Goal: Task Accomplishment & Management: Manage account settings

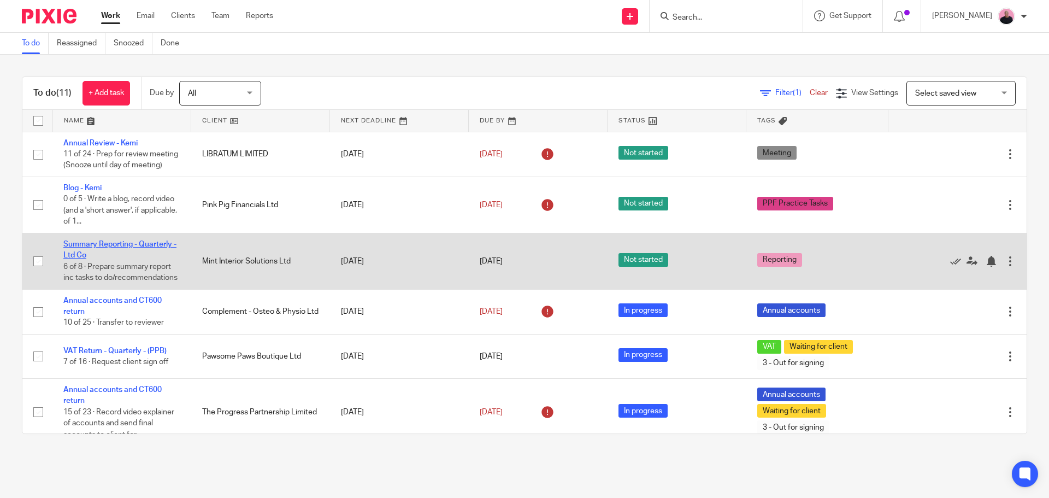
click at [115, 256] on link "Summary Reporting - Quarterly - Ltd Co" at bounding box center [119, 249] width 113 height 19
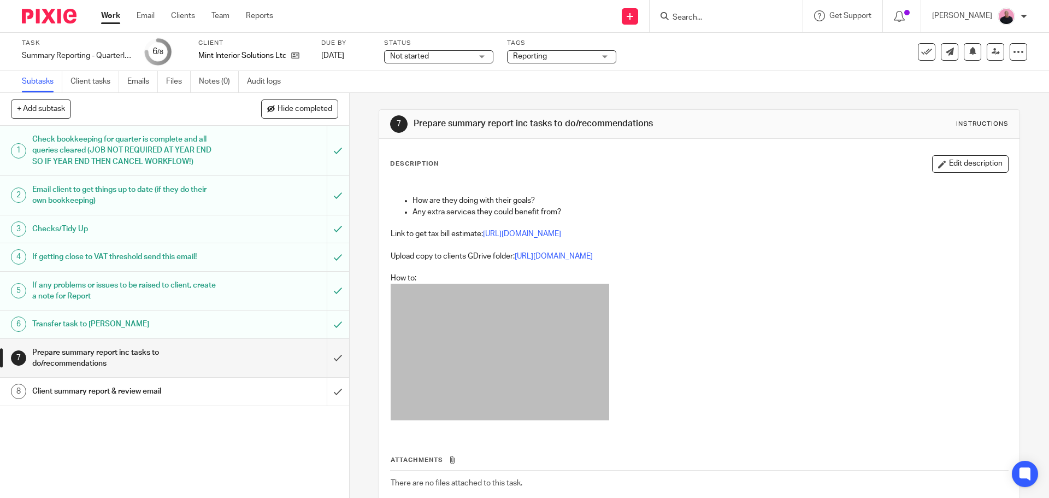
click at [20, 56] on div "Task Summary Reporting - Quarterly - Ltd Co Save Summary Reporting - Quarterly …" at bounding box center [524, 52] width 1049 height 38
click at [61, 55] on div "Summary Reporting - Quarterly - Ltd Co Save Summary Reporting - Quarterly - Ltd…" at bounding box center [76, 55] width 109 height 11
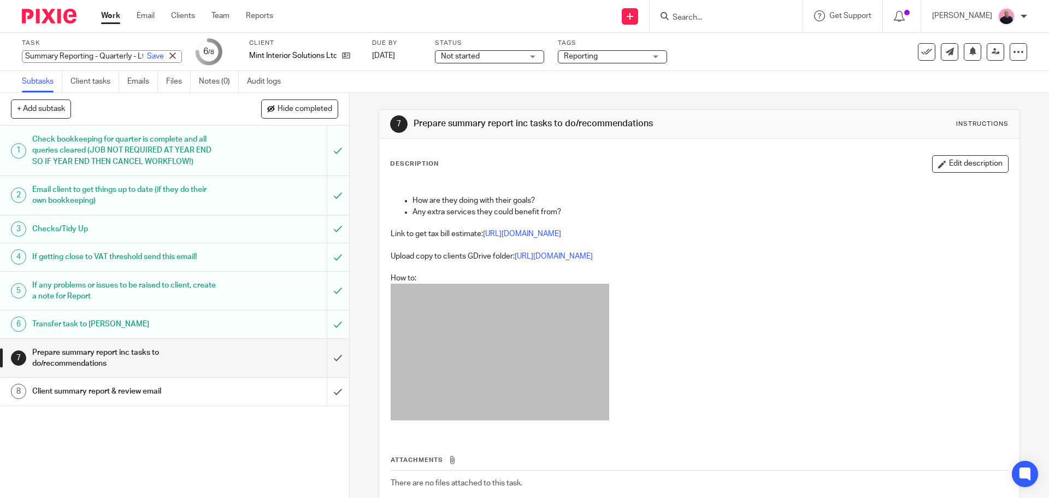
click at [108, 19] on link "Work" at bounding box center [110, 15] width 19 height 11
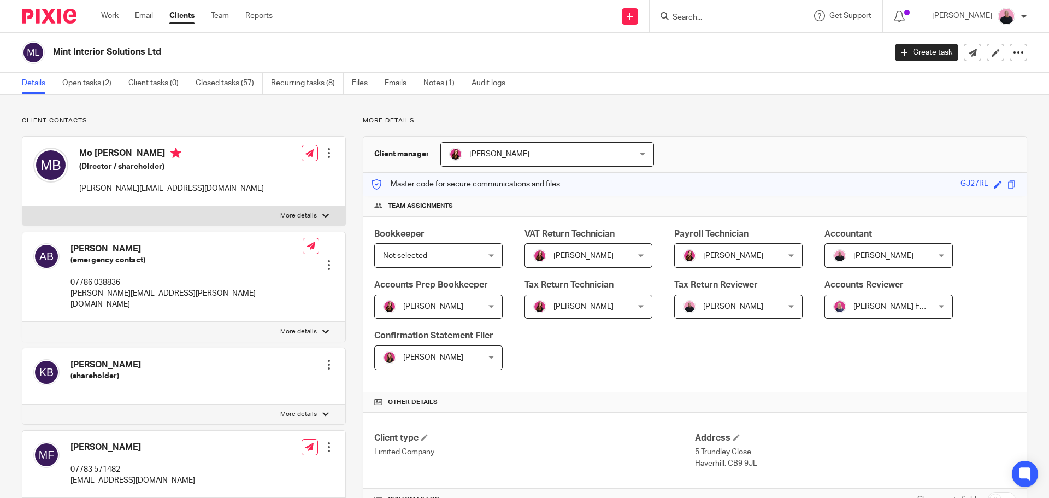
drag, startPoint x: 89, startPoint y: 49, endPoint x: 96, endPoint y: 54, distance: 9.1
click at [39, 46] on div "Mint Interior Solutions Ltd" at bounding box center [450, 52] width 857 height 23
copy div "Mint Interior Solutions Ltd"
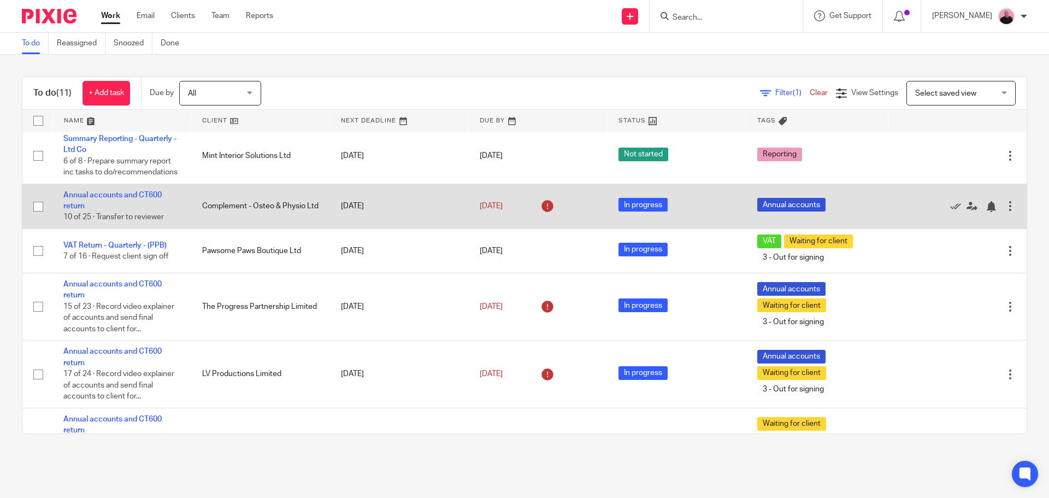
scroll to position [109, 0]
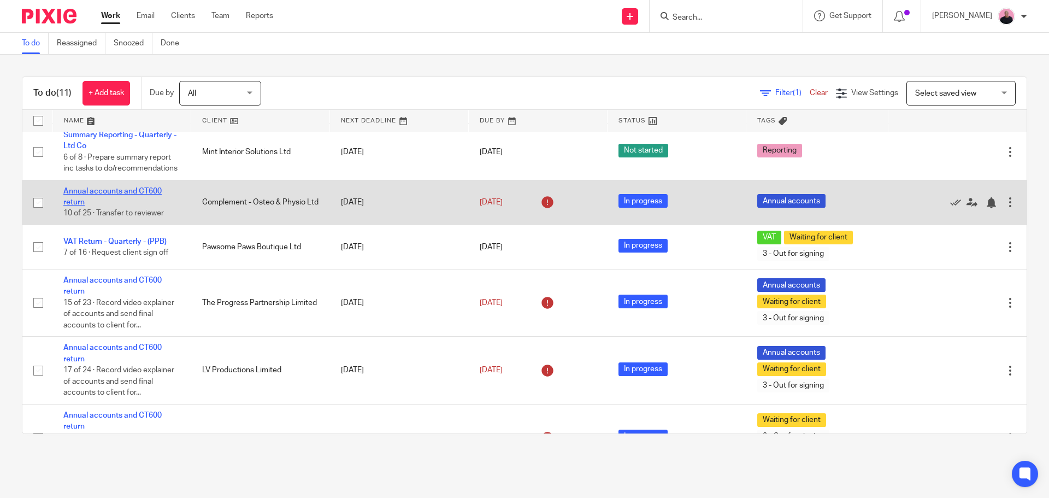
click at [138, 206] on link "Annual accounts and CT600 return" at bounding box center [112, 196] width 98 height 19
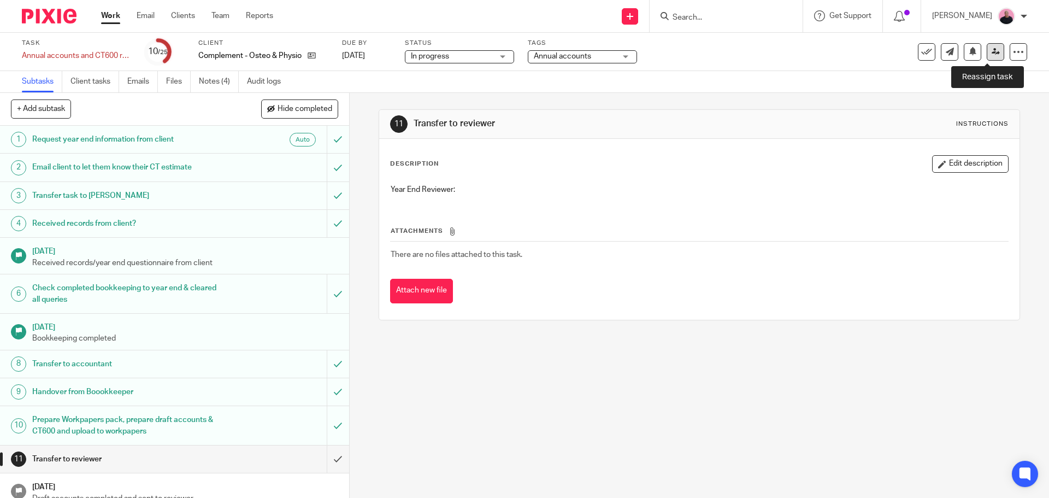
click at [992, 49] on icon at bounding box center [996, 52] width 8 height 8
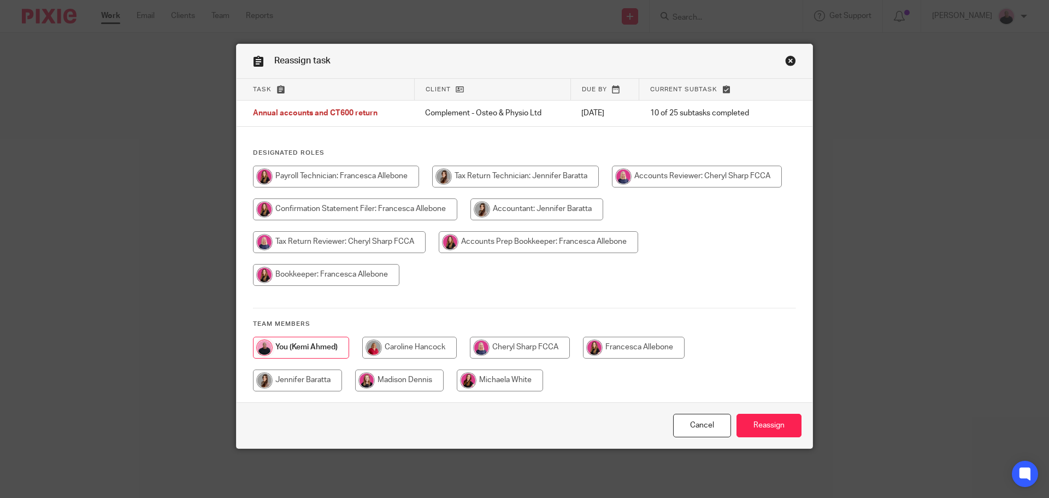
click at [612, 187] on input "radio" at bounding box center [697, 177] width 170 height 22
radio input "true"
click at [754, 421] on input "Reassign" at bounding box center [768, 425] width 65 height 23
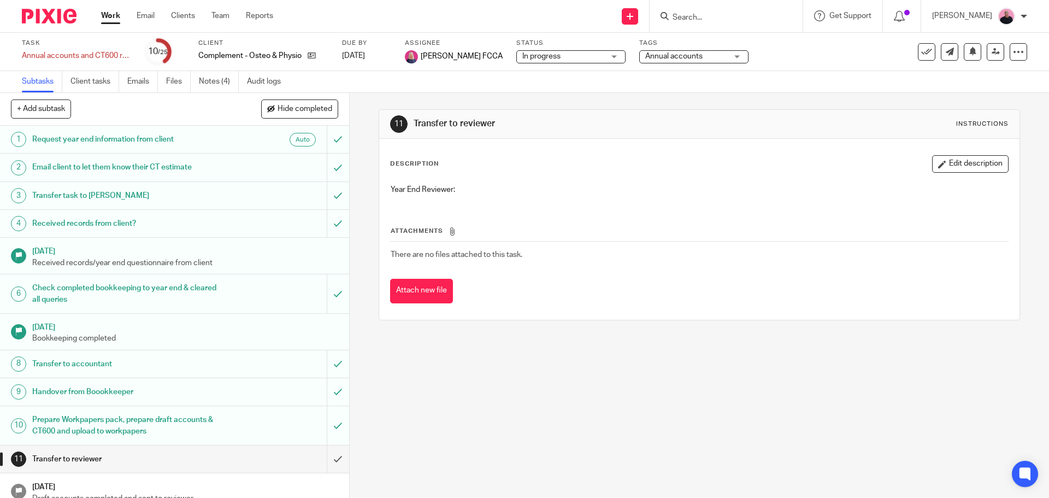
click at [112, 15] on link "Work" at bounding box center [110, 15] width 19 height 11
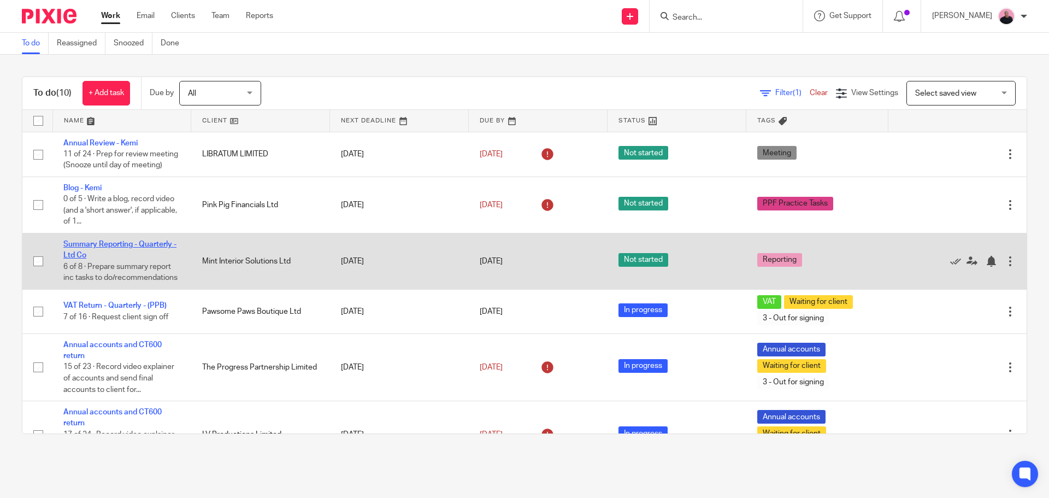
click at [145, 252] on link "Summary Reporting - Quarterly - Ltd Co" at bounding box center [119, 249] width 113 height 19
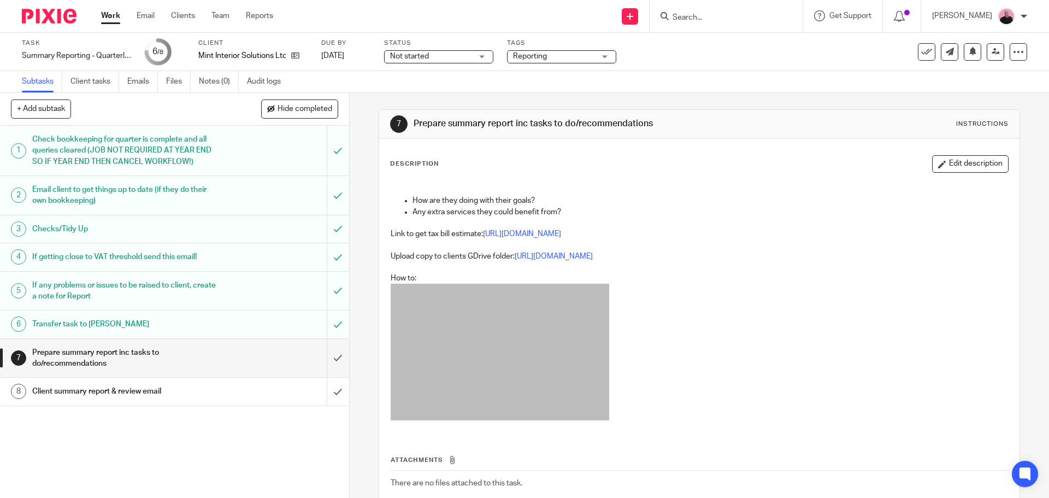
click at [290, 326] on div "Transfer task to Jennifer" at bounding box center [174, 324] width 284 height 16
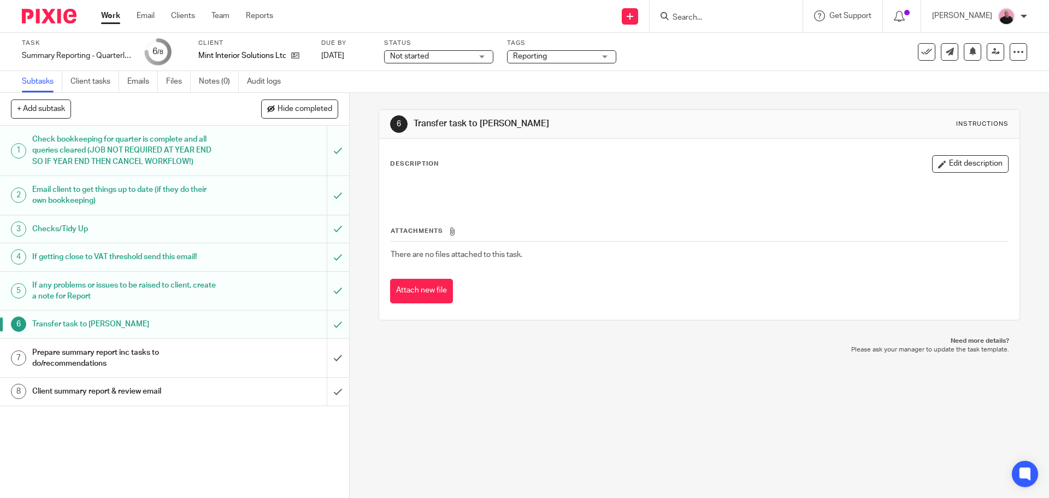
click at [207, 353] on h1 "Prepare summary report inc tasks to do/recommendations" at bounding box center [126, 358] width 189 height 28
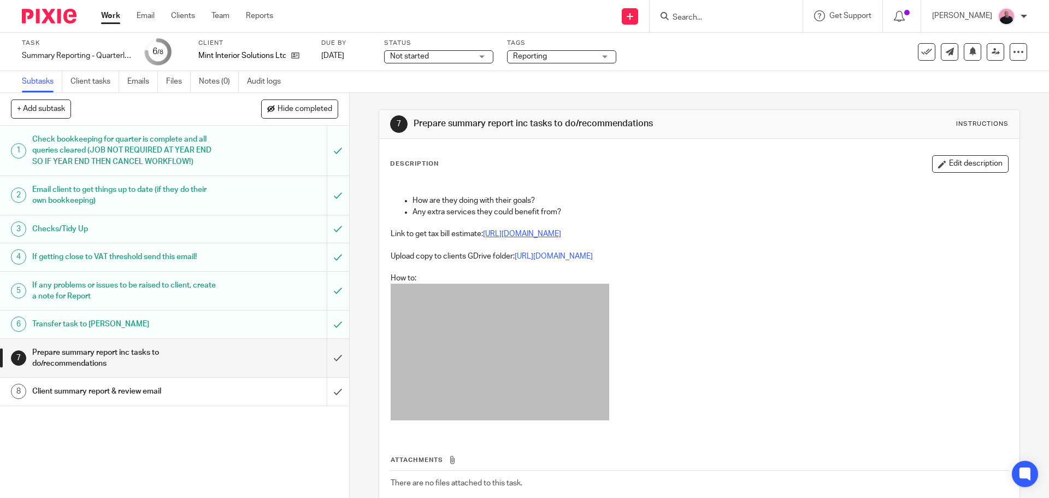
click at [504, 232] on link "https://www.tax.service.gov.uk/marginal-relief-calculator?back=true" at bounding box center [522, 234] width 78 height 8
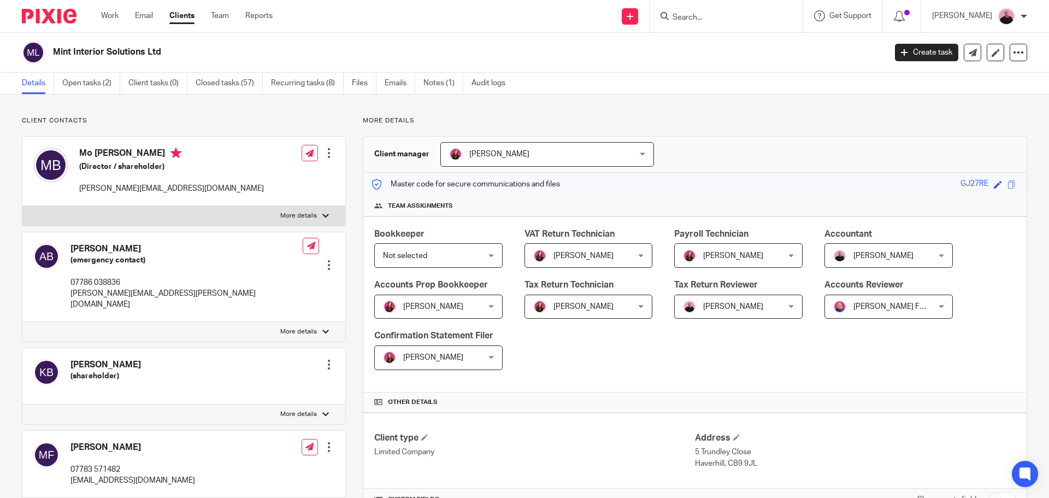
click at [700, 13] on input "Search" at bounding box center [720, 18] width 98 height 10
paste input "Sonia Andre"
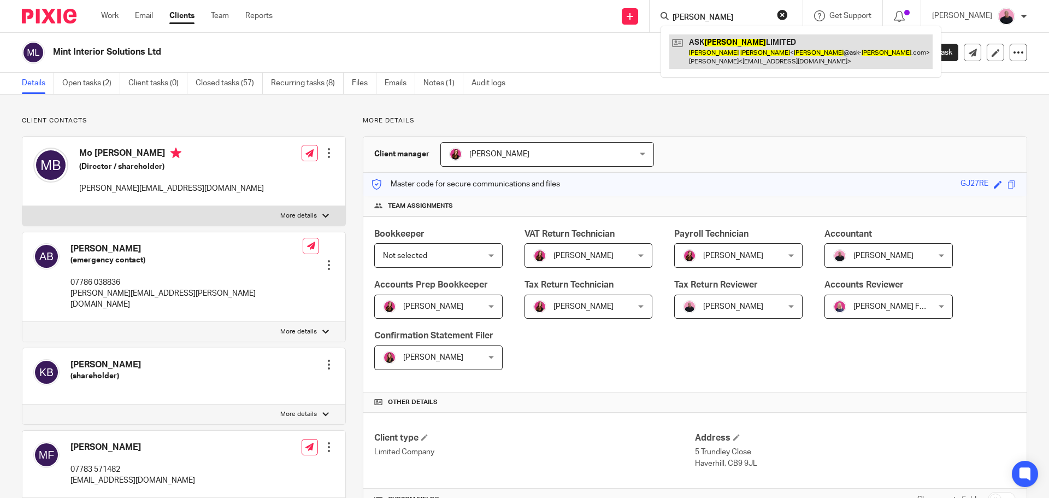
type input "Sonia Andre"
click at [722, 52] on link at bounding box center [800, 51] width 263 height 34
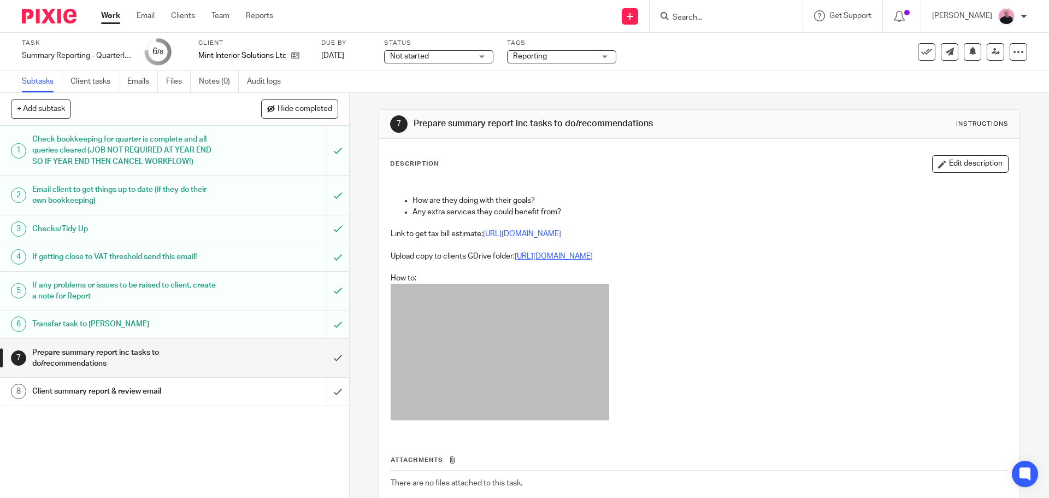
click at [580, 255] on link "https://drive.google.com/drive/folders/1EPoz7XP5PoFOPs5Nrjg7sEL3AtsQBsyv?usp=dr…" at bounding box center [554, 256] width 78 height 8
click at [327, 359] on input "submit" at bounding box center [174, 358] width 349 height 39
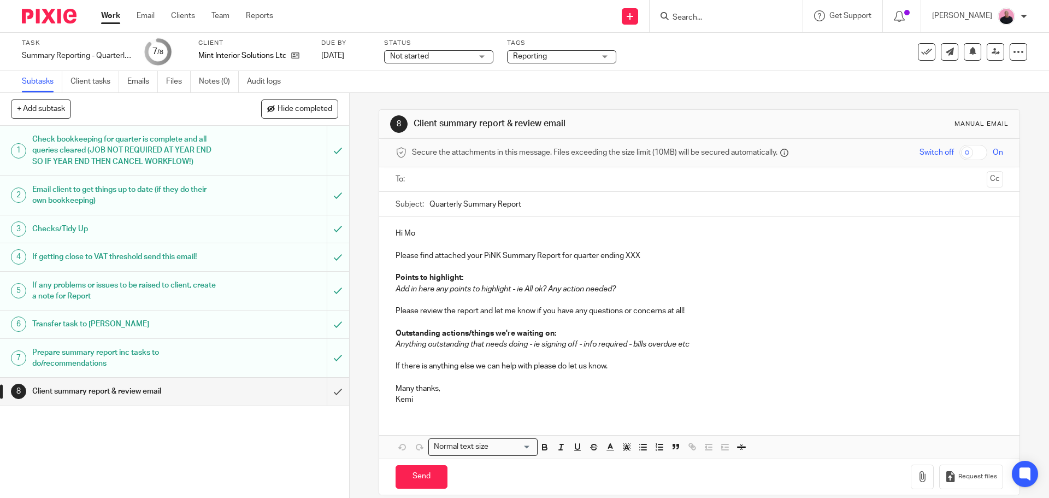
click at [638, 257] on p "Please find attached your PiNK Summary Report for quarter ending XXX" at bounding box center [699, 255] width 607 height 11
click at [396, 288] on em "Add in here any points to highlight - ie All ok? Any action needed?" at bounding box center [506, 289] width 220 height 8
drag, startPoint x: 394, startPoint y: 288, endPoint x: 618, endPoint y: 290, distance: 224.0
click at [618, 290] on p "Add in here any points to highlight - ie All ok? Any action needed?" at bounding box center [699, 289] width 607 height 11
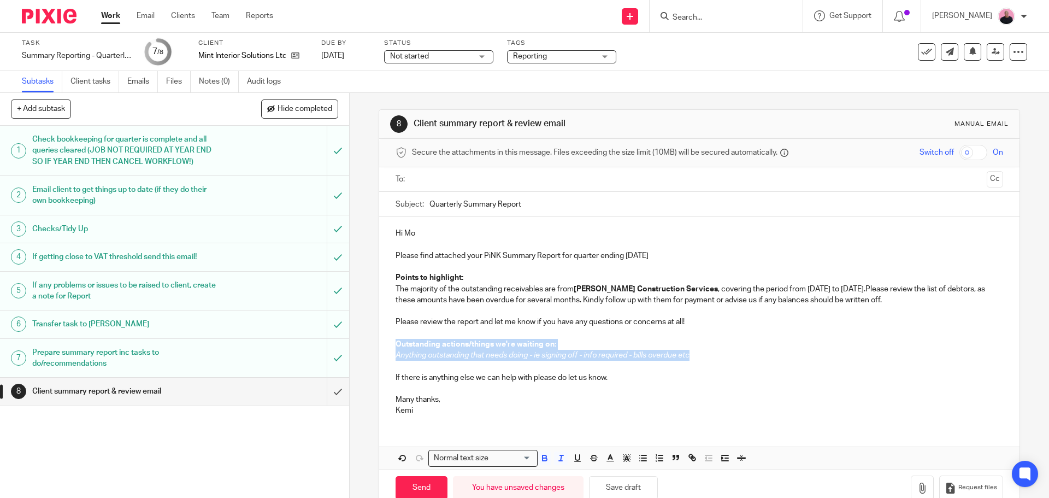
drag, startPoint x: 392, startPoint y: 343, endPoint x: 717, endPoint y: 352, distance: 325.8
click at [717, 352] on div "Hi Mo Please find attached your PiNK Summary Report for quarter ending July 202…" at bounding box center [699, 321] width 640 height 208
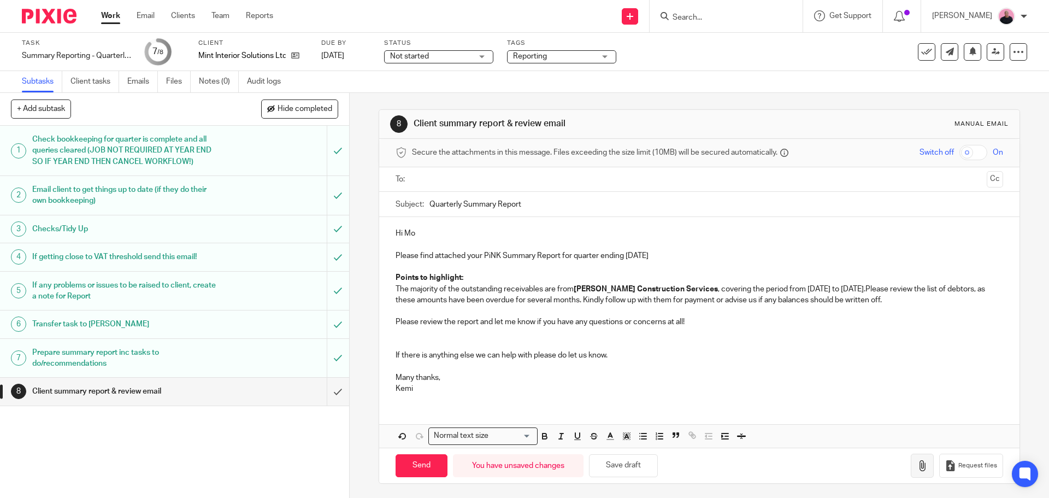
drag, startPoint x: 876, startPoint y: 459, endPoint x: 907, endPoint y: 472, distance: 33.8
click at [907, 472] on div "Send You have unsaved changes Save draft Request files" at bounding box center [699, 465] width 640 height 36
click at [917, 468] on icon "button" at bounding box center [922, 465] width 11 height 11
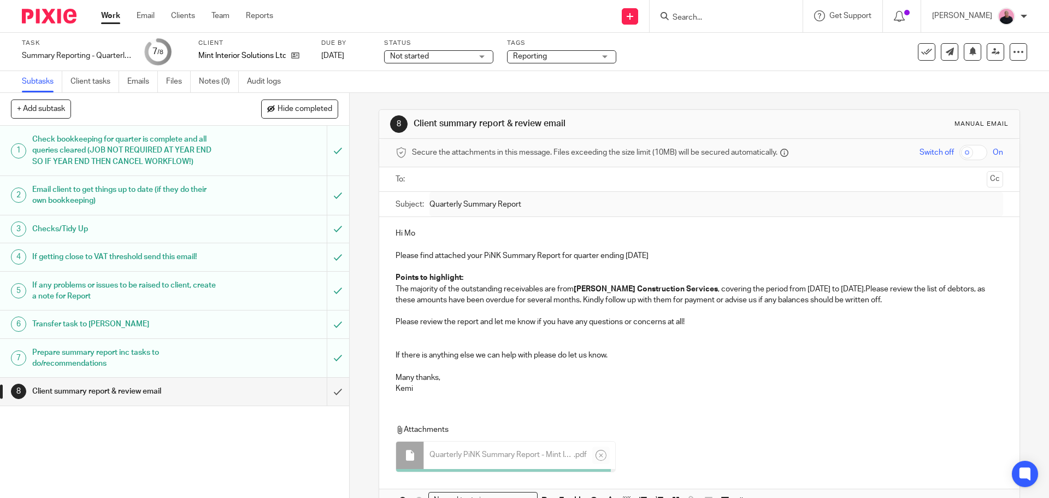
click at [639, 255] on p "Please find attached your PiNK Summary Report for quarter ending July 2025" at bounding box center [699, 255] width 607 height 11
click at [708, 405] on div "Hi Mo Please find attached your PiNK Summary Report for quarter ending June 202…" at bounding box center [699, 363] width 640 height 292
click at [460, 177] on input "text" at bounding box center [699, 179] width 566 height 13
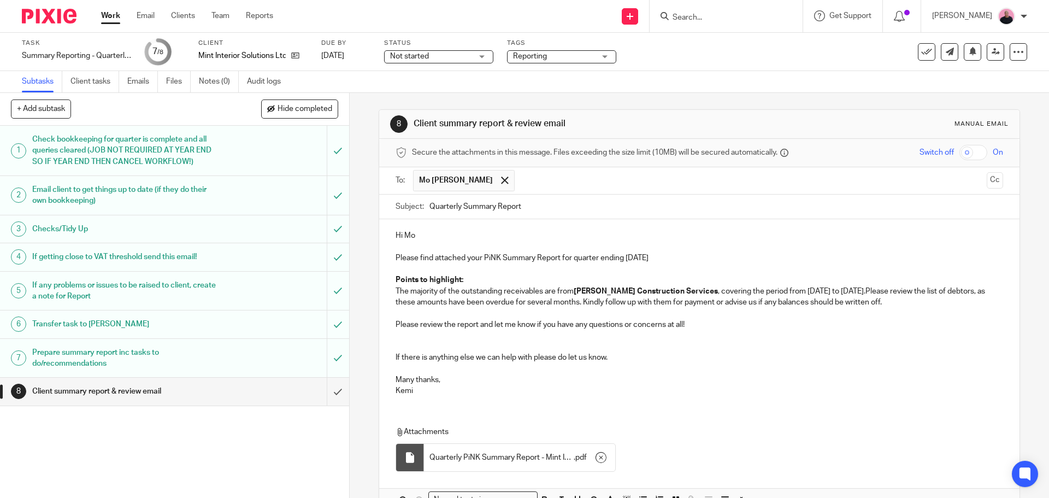
click at [695, 414] on div "Hi Mo Please find attached your PiNK Summary Report for quarter ending June 202…" at bounding box center [699, 365] width 640 height 292
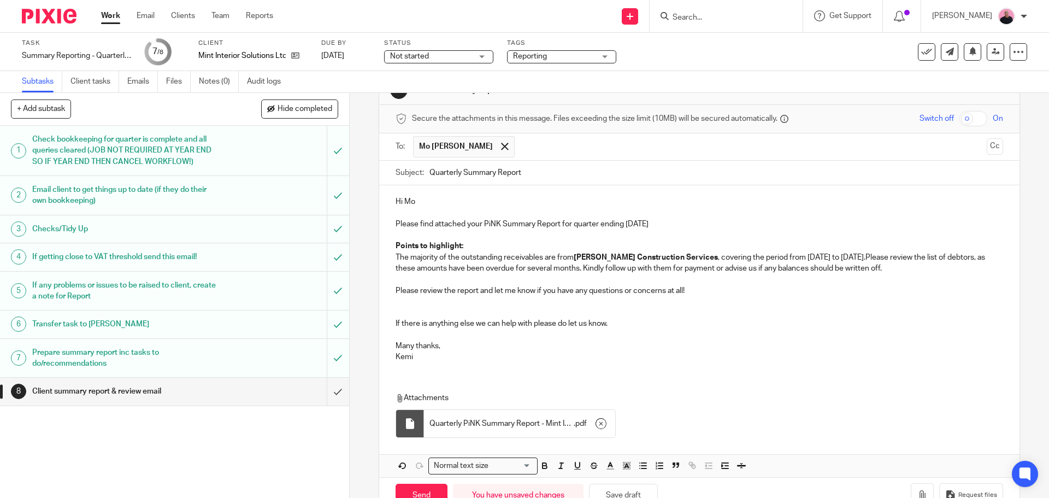
scroll to position [67, 0]
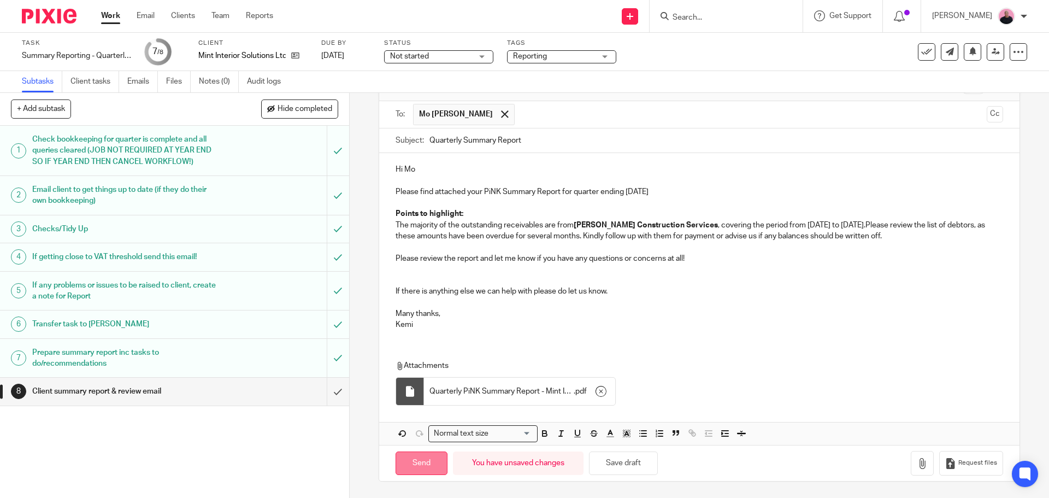
click at [409, 467] on input "Send" at bounding box center [422, 462] width 52 height 23
type input "Sent"
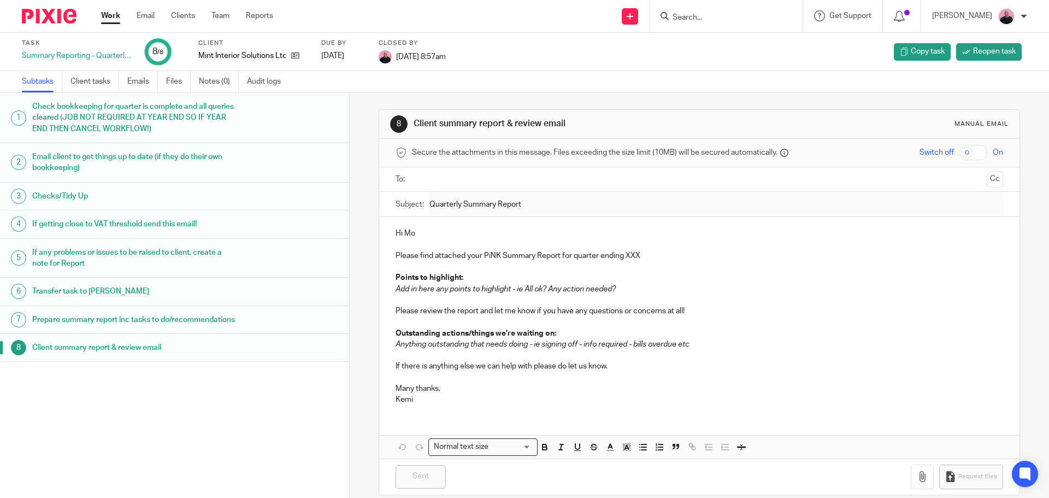
click at [109, 14] on link "Work" at bounding box center [110, 15] width 19 height 11
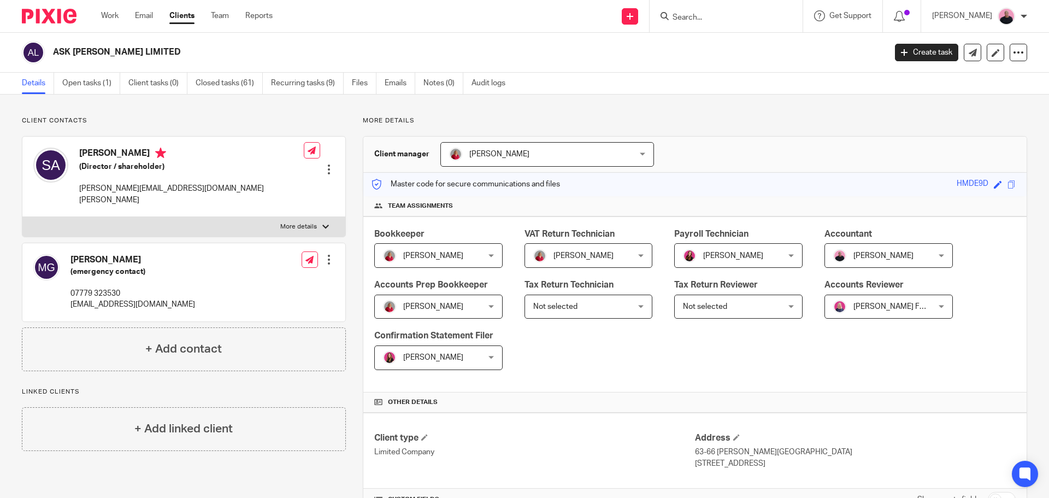
click at [711, 17] on input "Search" at bounding box center [720, 18] width 98 height 10
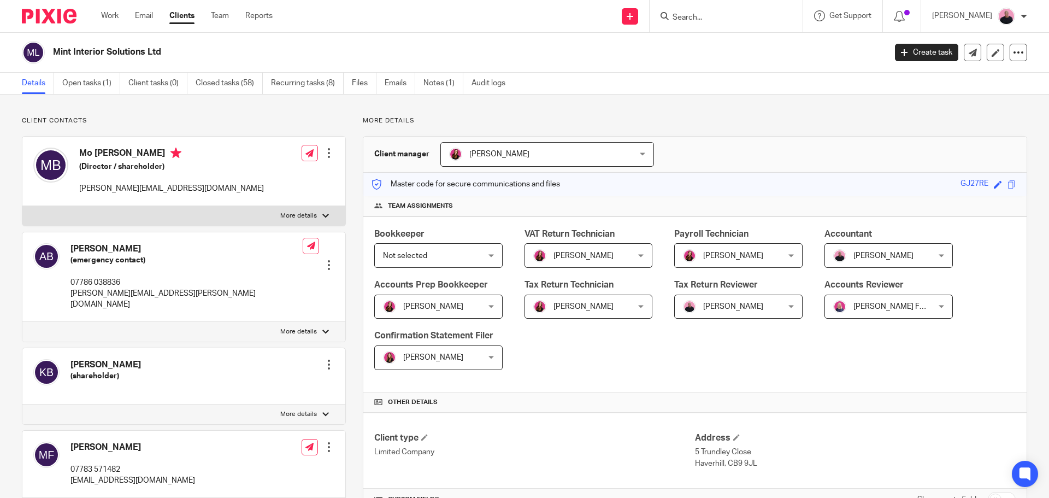
click at [322, 217] on div at bounding box center [325, 216] width 7 height 7
click at [22, 206] on input "More details" at bounding box center [22, 205] width 1 height 1
checkbox input "true"
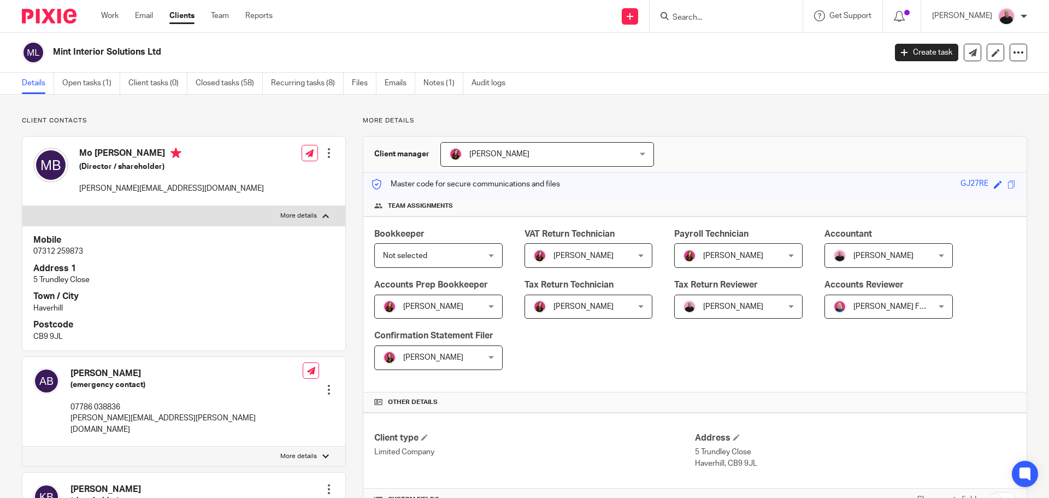
click at [722, 19] on input "Search" at bounding box center [720, 18] width 98 height 10
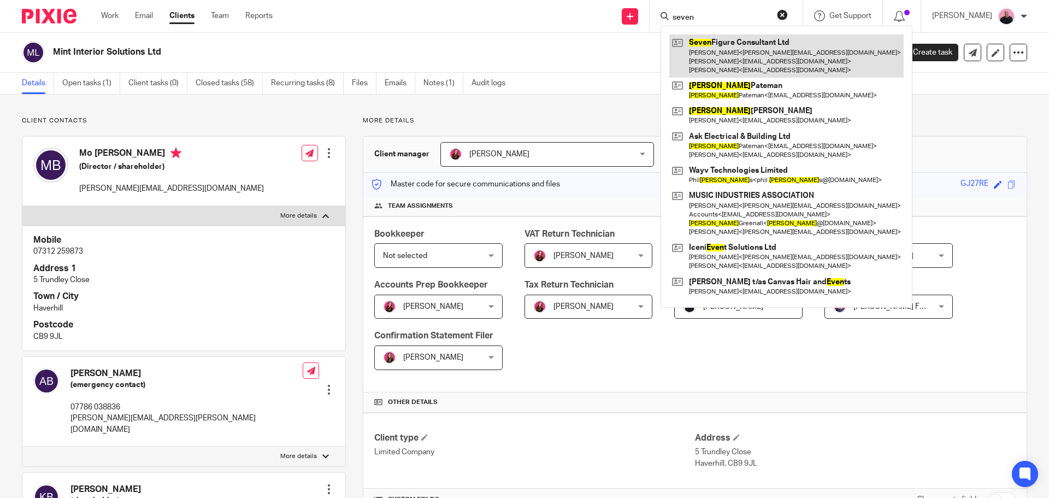
type input "seven"
click at [759, 55] on link at bounding box center [786, 55] width 234 height 43
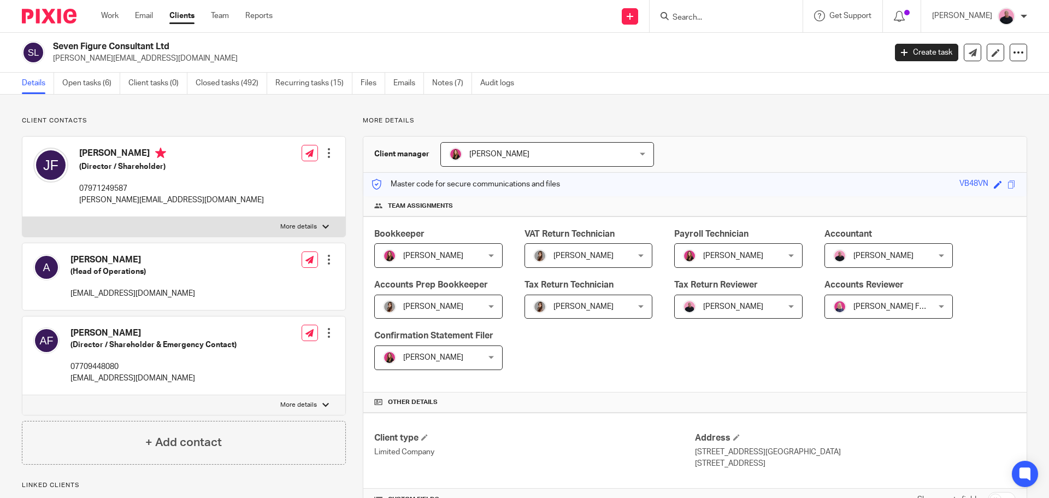
drag, startPoint x: 78, startPoint y: 155, endPoint x: 149, endPoint y: 154, distance: 70.5
click at [149, 154] on div "[PERSON_NAME] (Director / Shareholder) 07971249587 [PERSON_NAME][EMAIL_ADDRESS]…" at bounding box center [148, 176] width 231 height 69
copy h4 "[PERSON_NAME]"
click at [718, 15] on input "Search" at bounding box center [720, 18] width 98 height 10
paste input "[PERSON_NAME]"
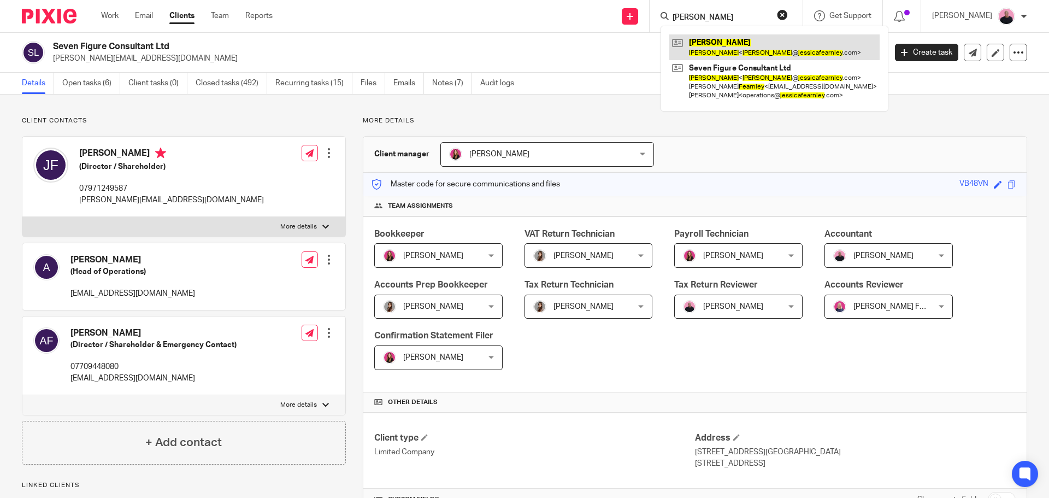
type input "[PERSON_NAME]"
click at [720, 46] on link at bounding box center [774, 46] width 210 height 25
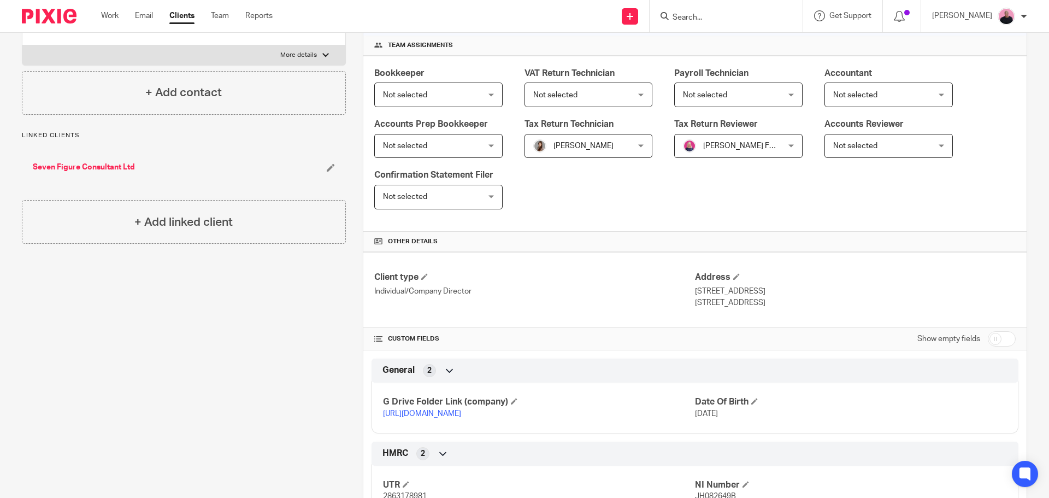
scroll to position [317, 0]
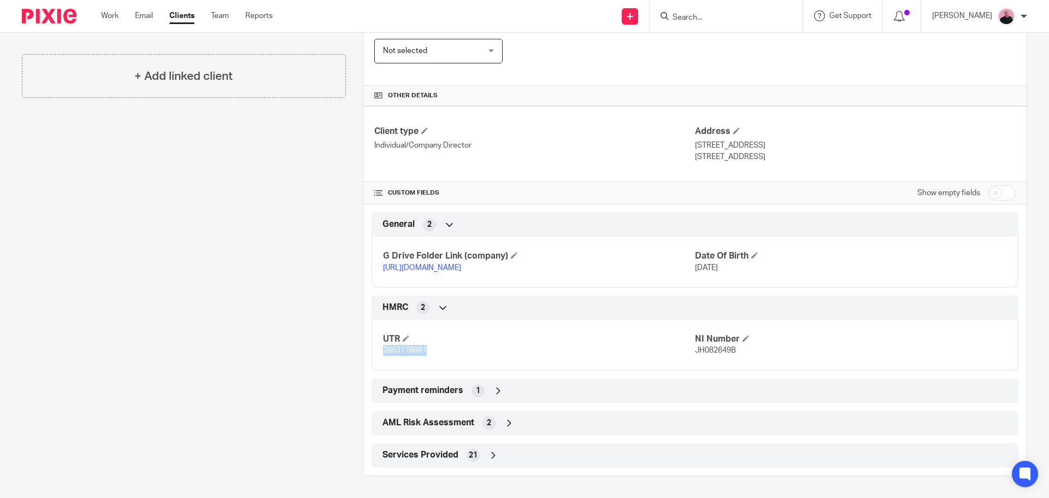
drag, startPoint x: 412, startPoint y: 351, endPoint x: 379, endPoint y: 349, distance: 33.4
click at [379, 349] on div "UTR 2863178981 NI Number JH082649B" at bounding box center [694, 340] width 647 height 59
copy span "2863178981"
click at [461, 264] on link "https://drive.google.com/drive/folders/1wtFhQLSpMwAgwUkEtsE4-xwKe0Y8nlCo?usp=dr…" at bounding box center [422, 268] width 78 height 8
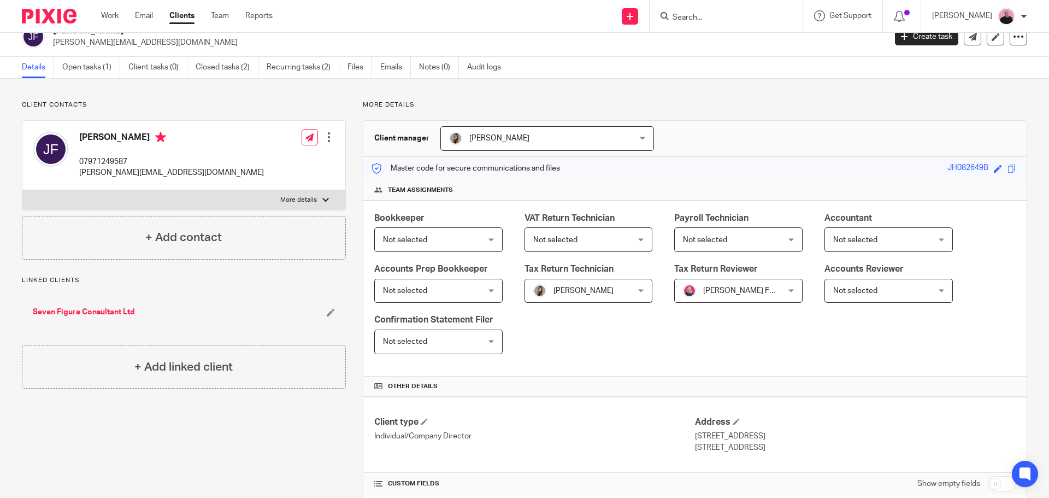
scroll to position [0, 0]
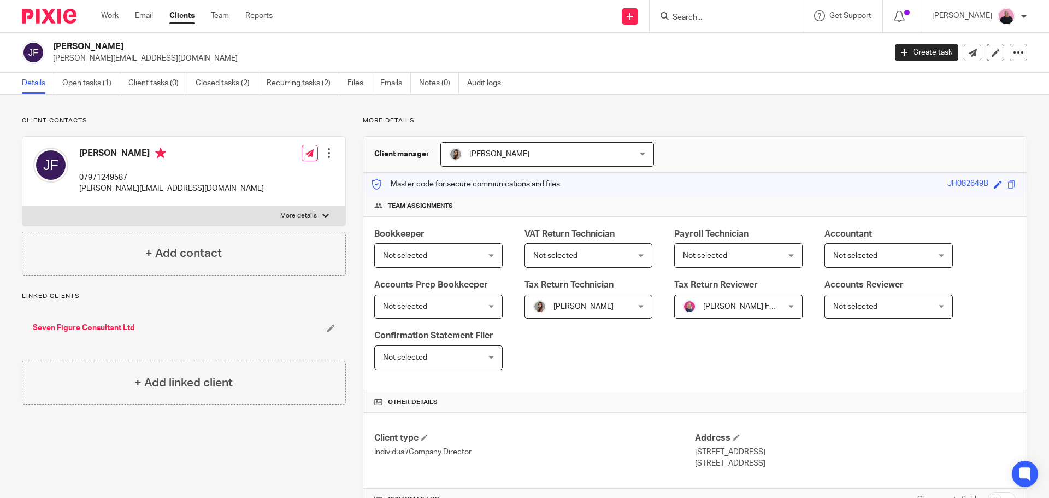
click at [703, 11] on form at bounding box center [729, 16] width 116 height 14
drag, startPoint x: 703, startPoint y: 13, endPoint x: 691, endPoint y: 15, distance: 12.2
click at [691, 15] on input "Search" at bounding box center [720, 18] width 98 height 10
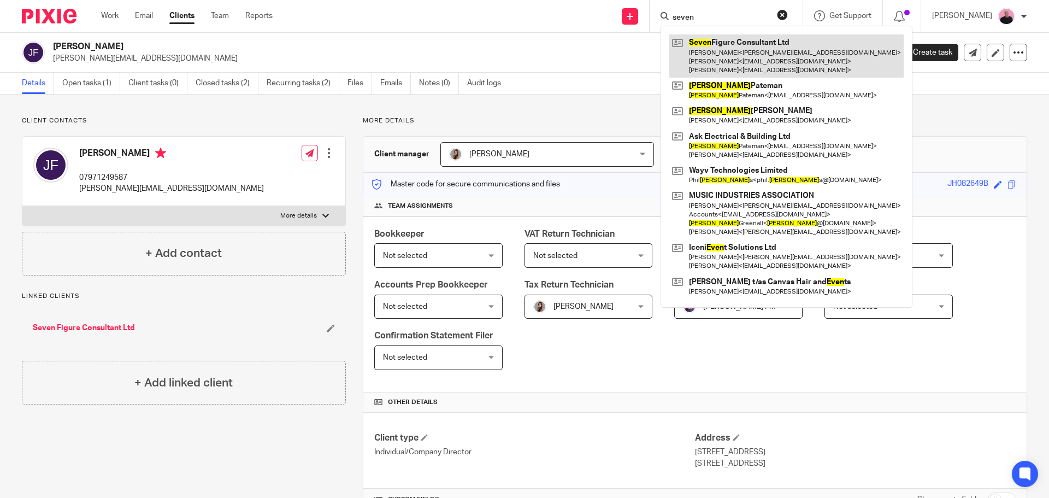
type input "seven"
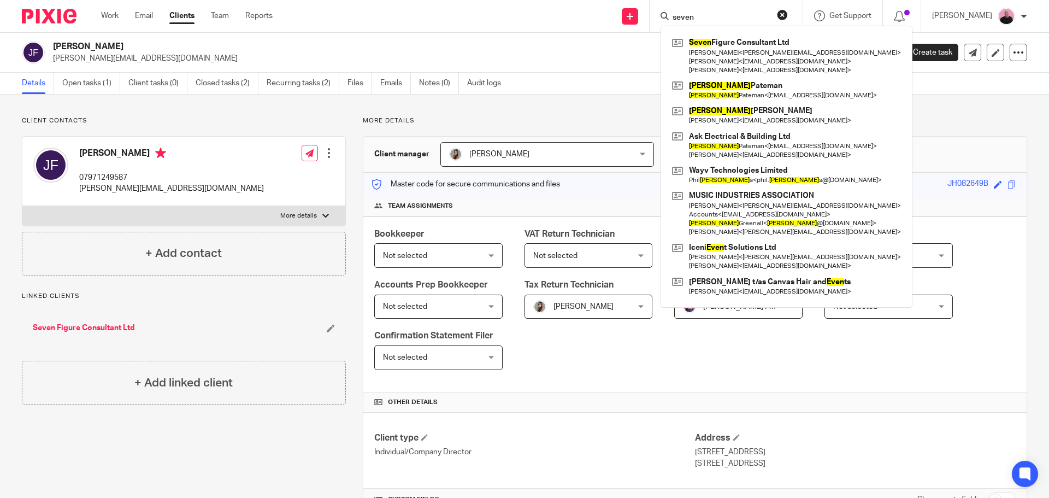
click at [788, 15] on button "reset" at bounding box center [782, 14] width 11 height 11
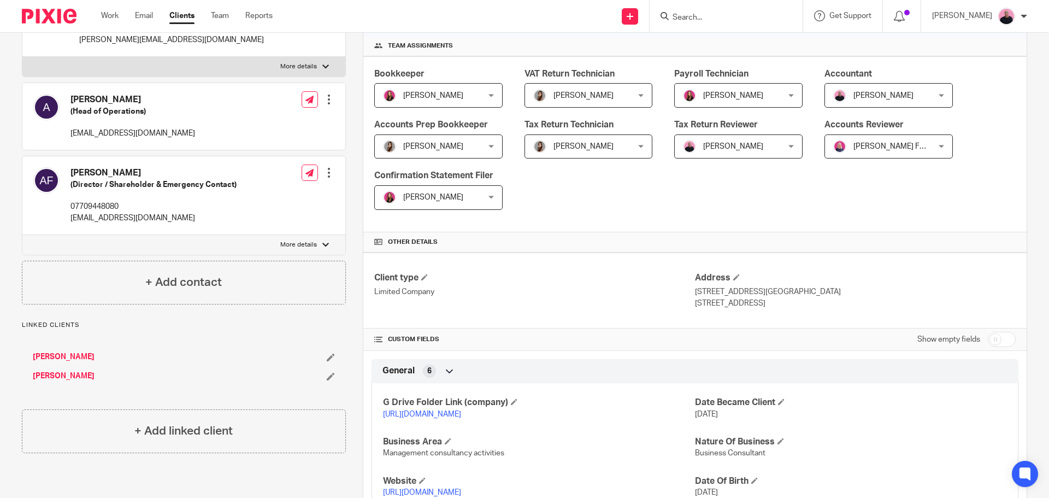
scroll to position [328, 0]
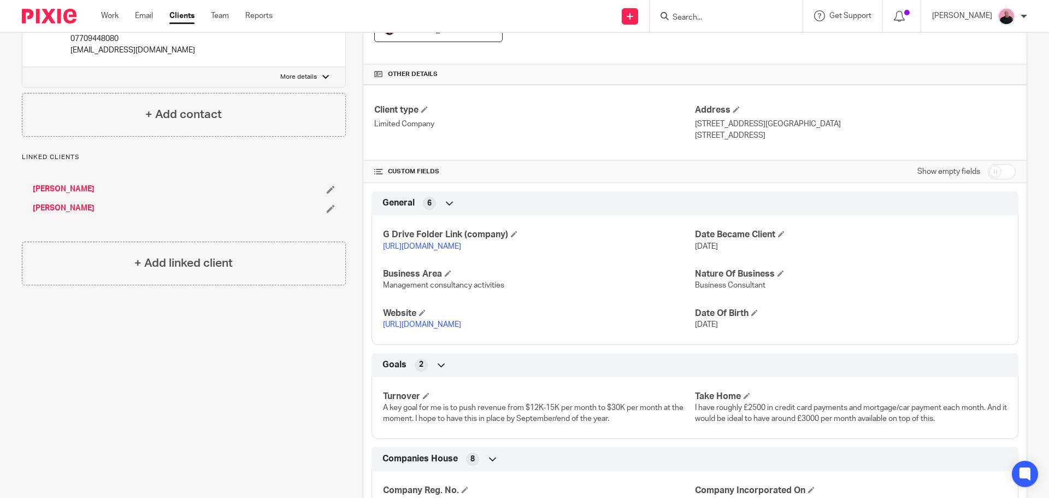
click at [461, 246] on link "https://drive.google.com/drive/u/0/folders/1TMEQ64eJyDL5OcL0NNJrHJNvMDuQW5e9" at bounding box center [422, 247] width 78 height 8
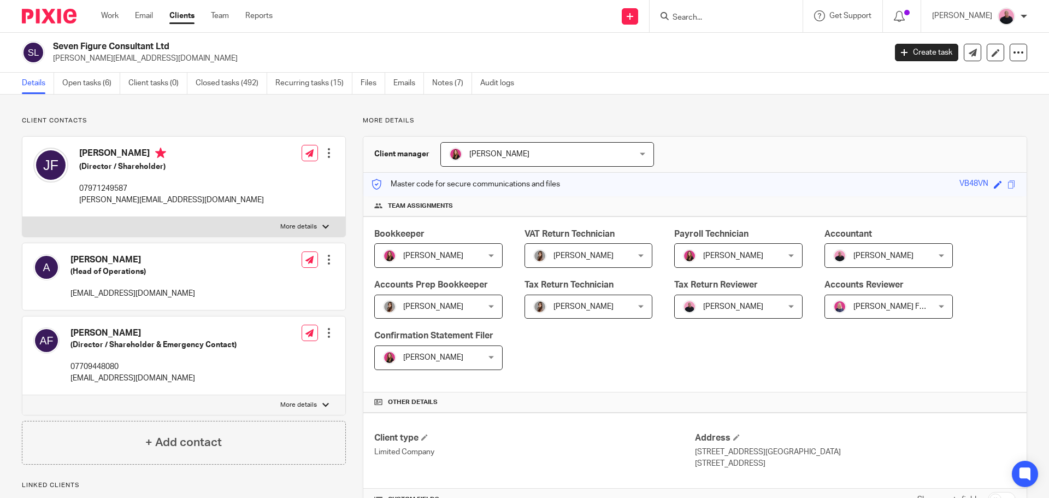
drag, startPoint x: 69, startPoint y: 334, endPoint x: 137, endPoint y: 335, distance: 67.2
click at [142, 335] on div "Andrew Fearnley (Director / Shareholder & Emergency Contact) 07709448080 andyfe…" at bounding box center [134, 355] width 203 height 67
copy h4 "[PERSON_NAME]"
click at [712, 4] on div at bounding box center [726, 16] width 153 height 32
click at [711, 19] on input "Search" at bounding box center [720, 18] width 98 height 10
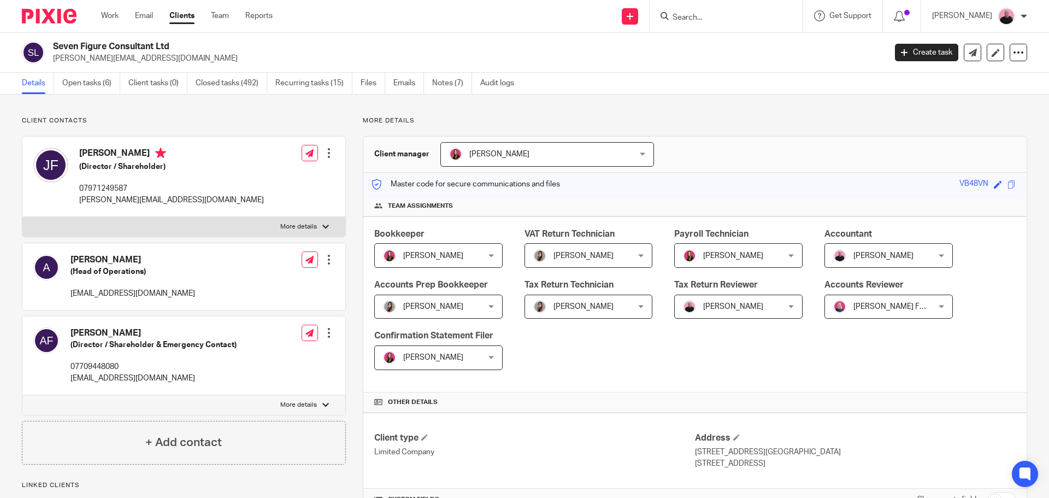
paste input "[PERSON_NAME]"
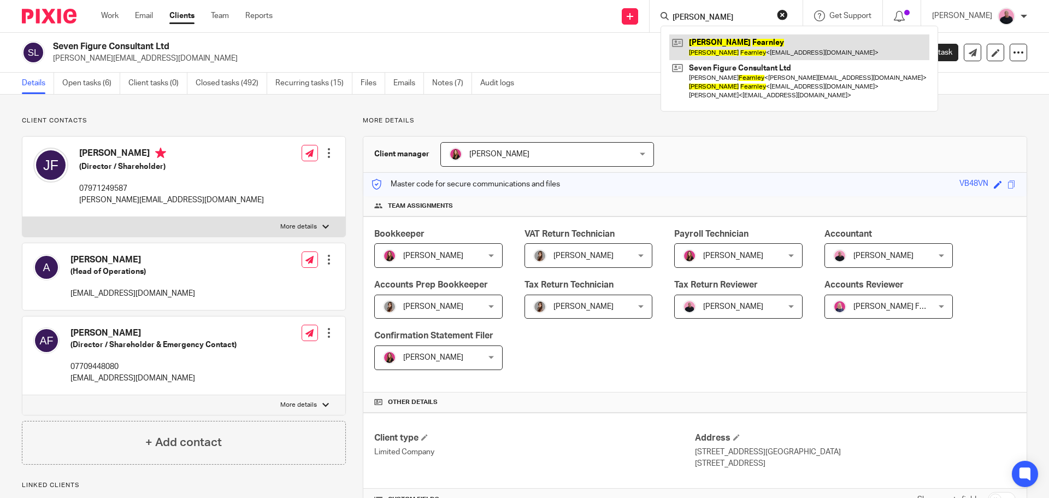
type input "[PERSON_NAME]"
click at [730, 47] on link at bounding box center [799, 46] width 260 height 25
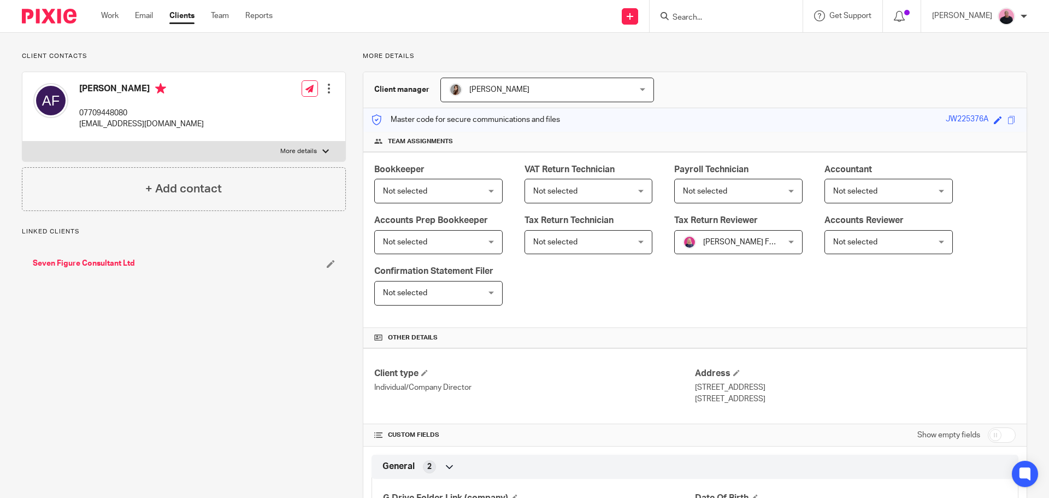
scroll to position [219, 0]
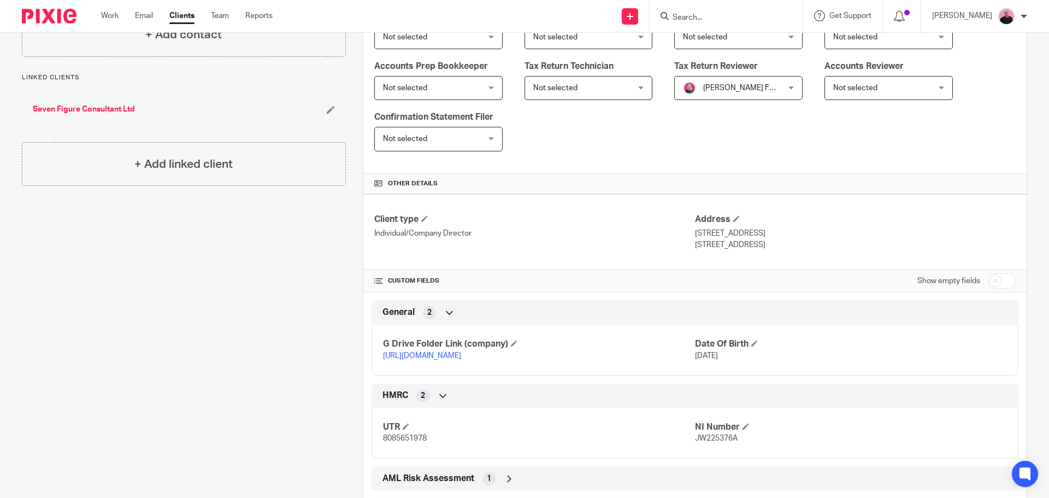
click at [461, 355] on link "[URL][DOMAIN_NAME]" at bounding box center [422, 356] width 78 height 8
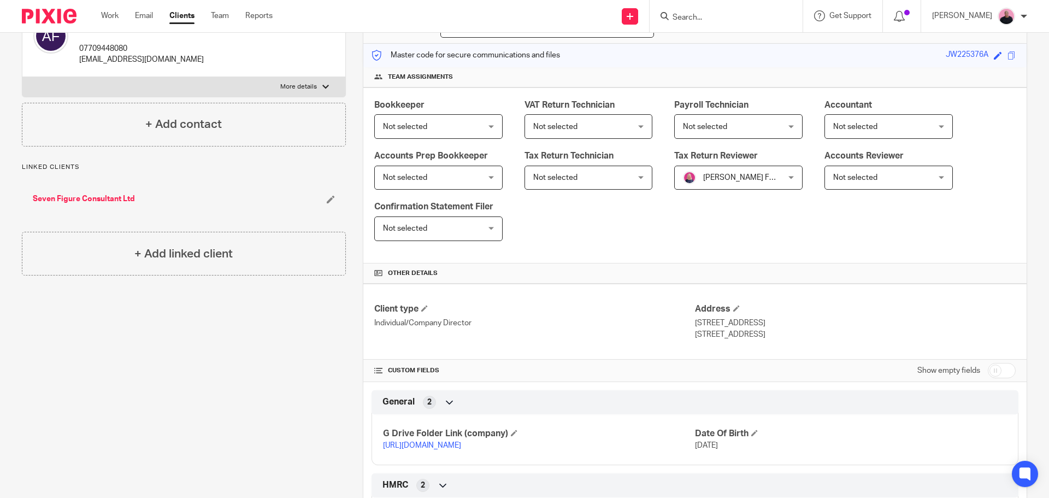
scroll to position [0, 0]
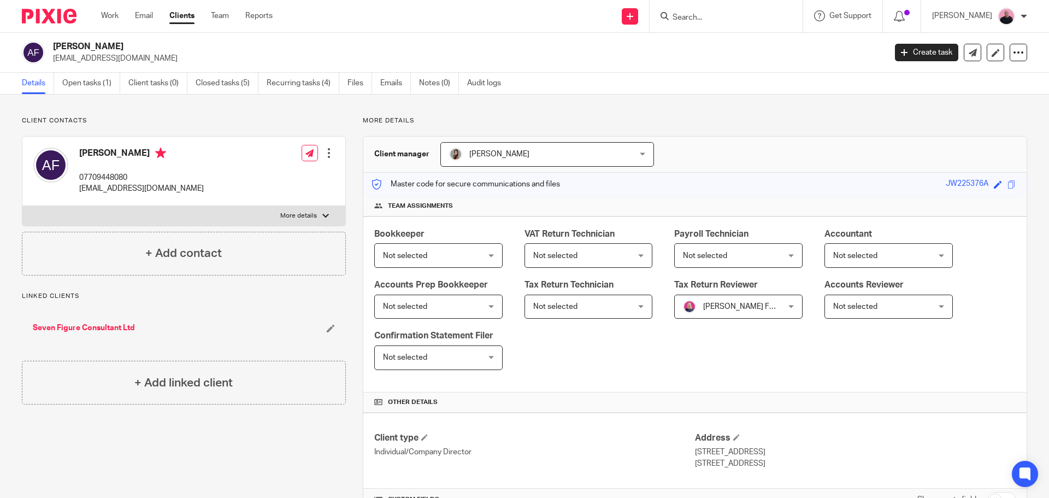
click at [735, 9] on form at bounding box center [729, 16] width 116 height 14
click at [732, 16] on input "Search" at bounding box center [720, 18] width 98 height 10
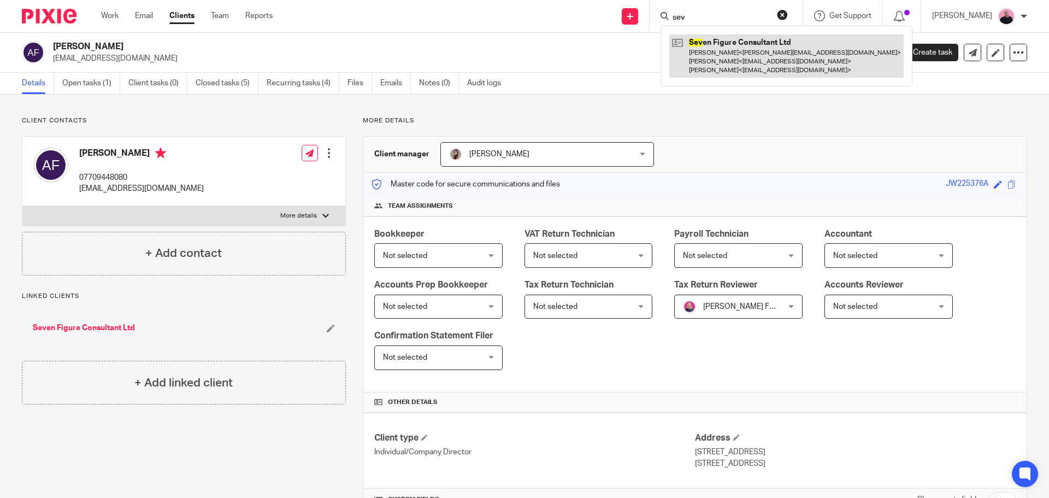
type input "sev"
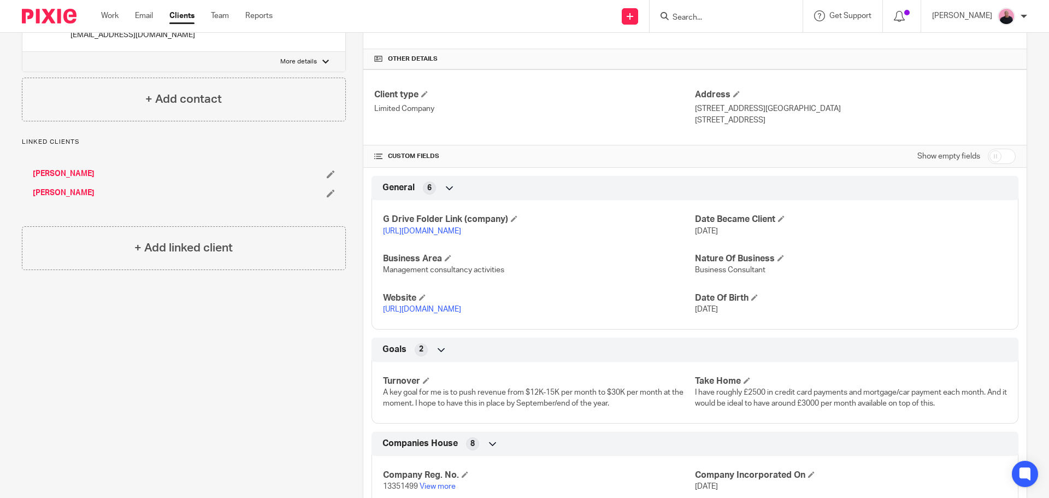
scroll to position [492, 0]
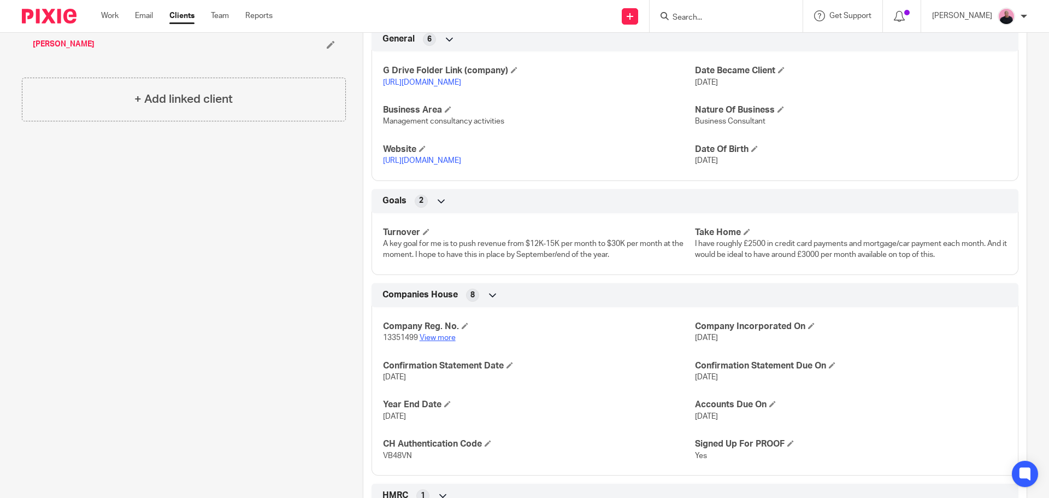
click at [433, 339] on link "View more" at bounding box center [438, 338] width 36 height 8
